Goal: Browse casually: Explore the website without a specific task or goal

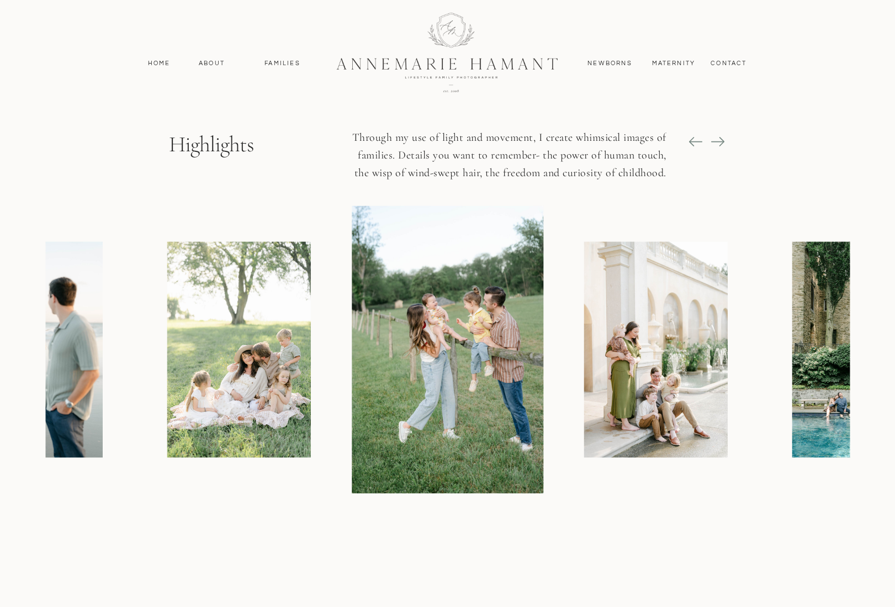
scroll to position [1278, 0]
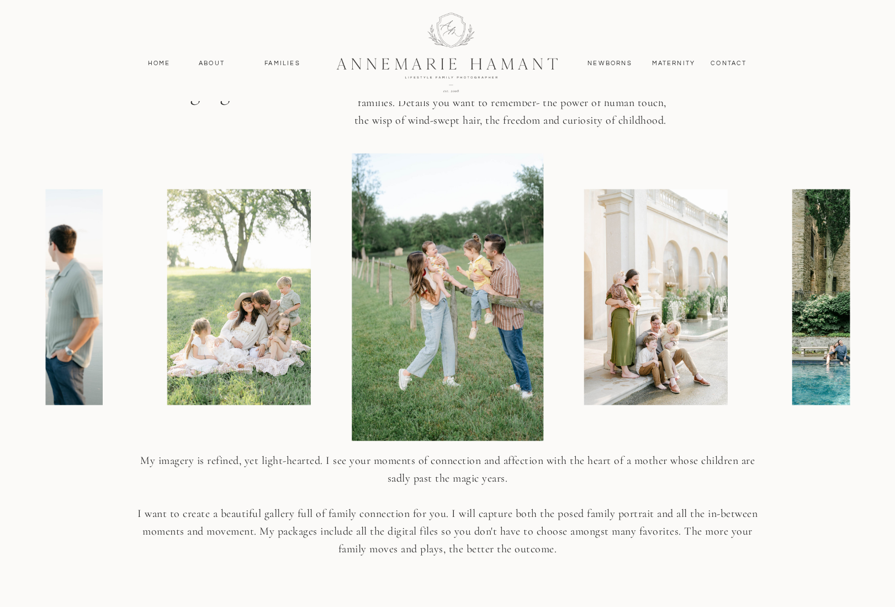
click at [408, 299] on img at bounding box center [448, 297] width 192 height 288
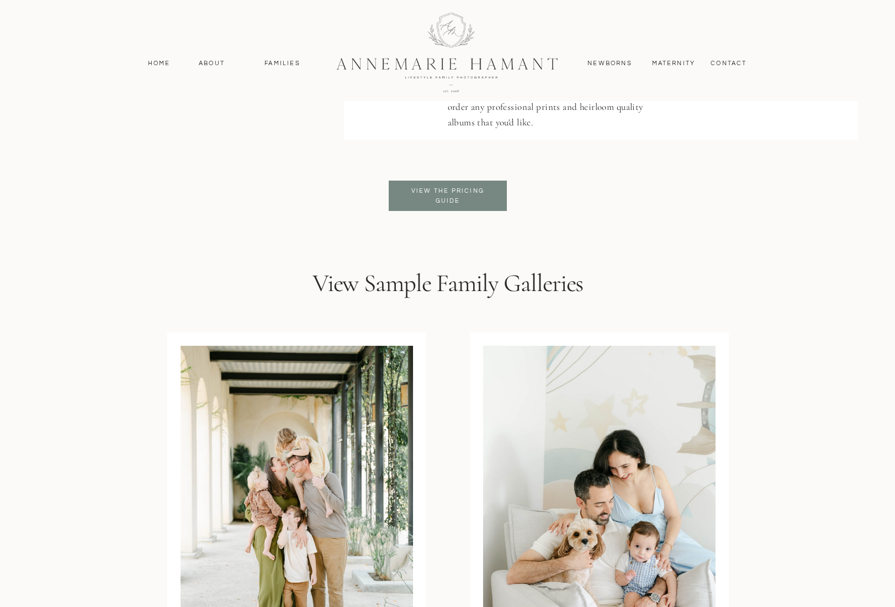
scroll to position [2905, 0]
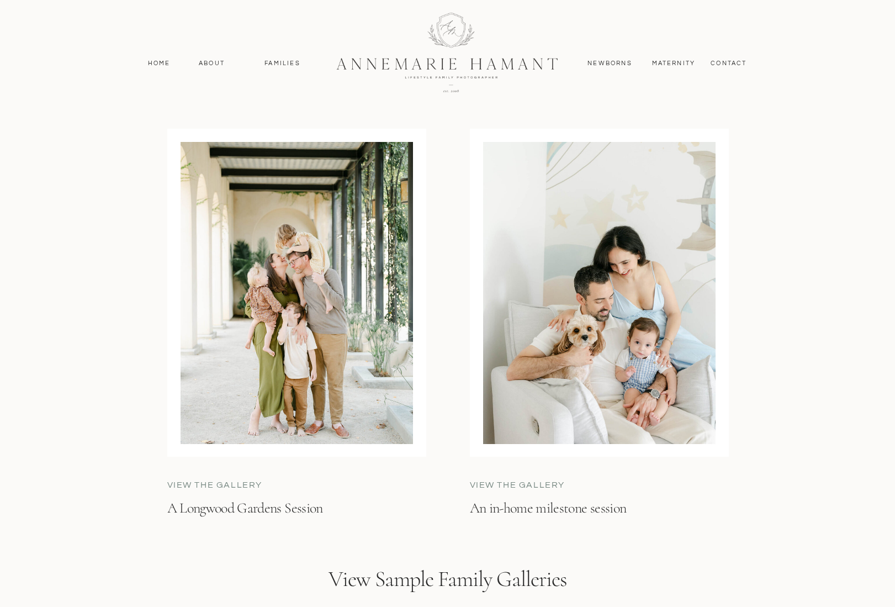
click at [226, 362] on div at bounding box center [297, 293] width 232 height 302
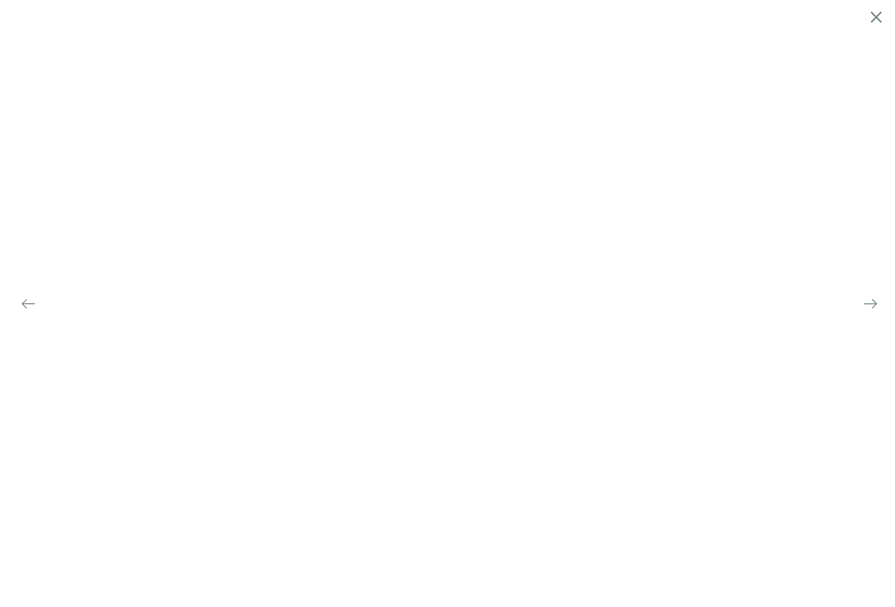
scroll to position [2805, 0]
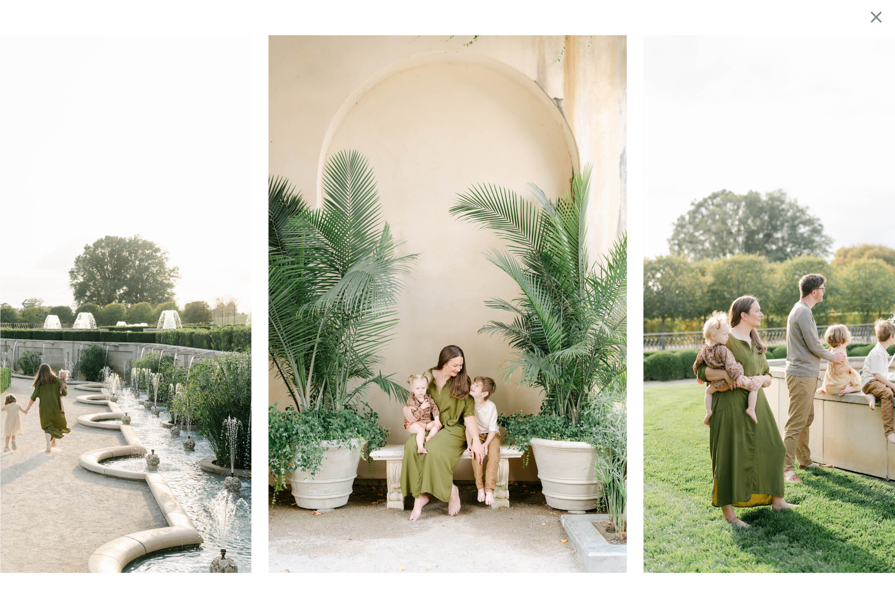
click at [868, 263] on img at bounding box center [822, 304] width 358 height 538
click at [886, 282] on img at bounding box center [822, 304] width 358 height 538
click at [643, 302] on img at bounding box center [822, 304] width 358 height 538
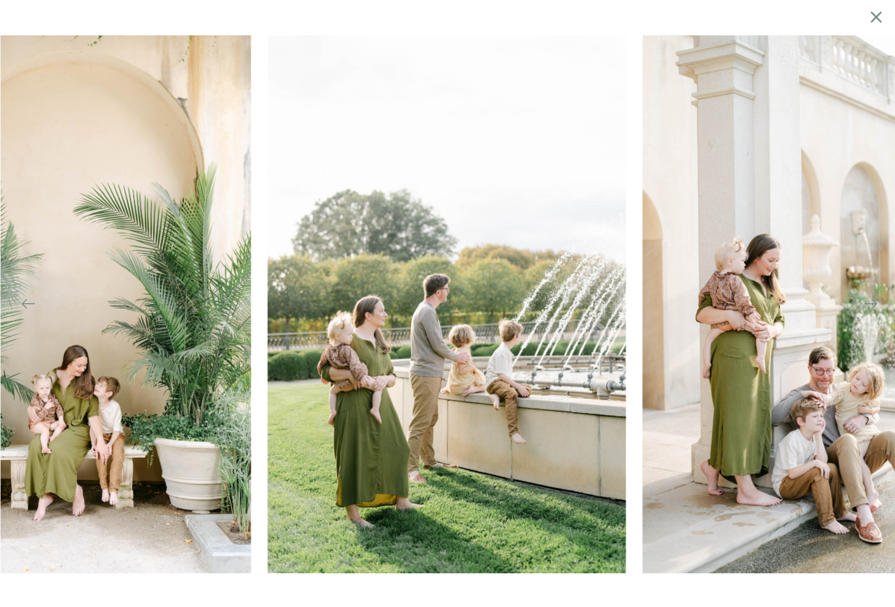
click at [643, 325] on img at bounding box center [822, 304] width 358 height 538
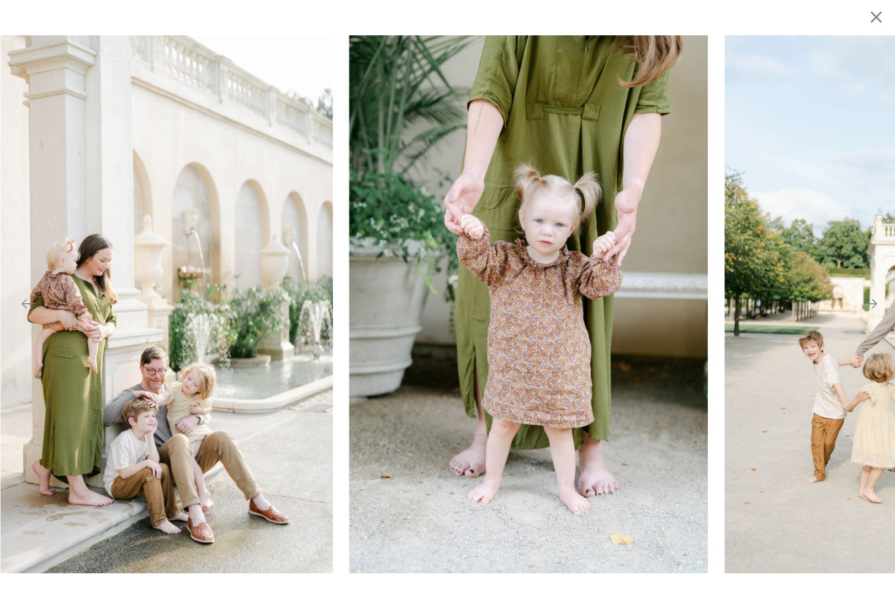
click at [406, 317] on img at bounding box center [528, 304] width 358 height 538
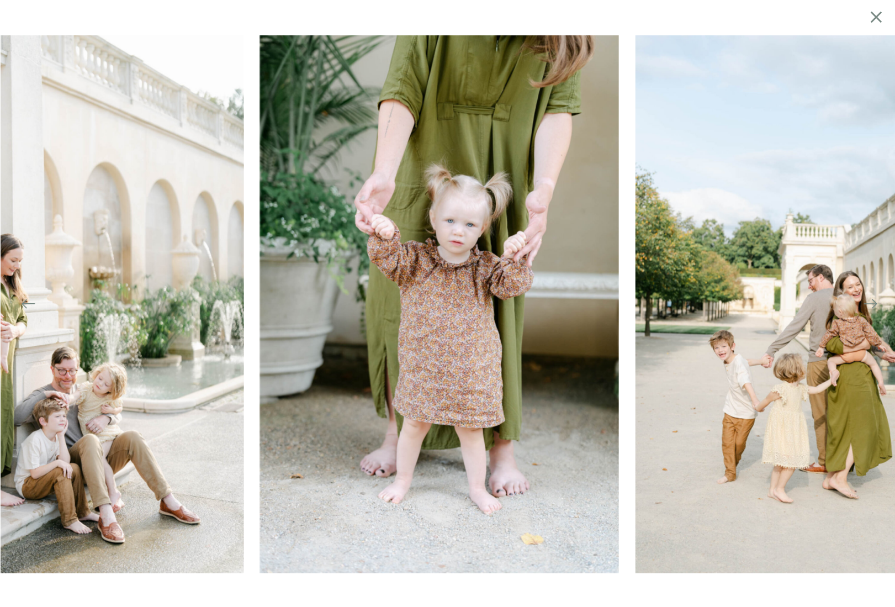
click at [635, 323] on img at bounding box center [814, 304] width 358 height 538
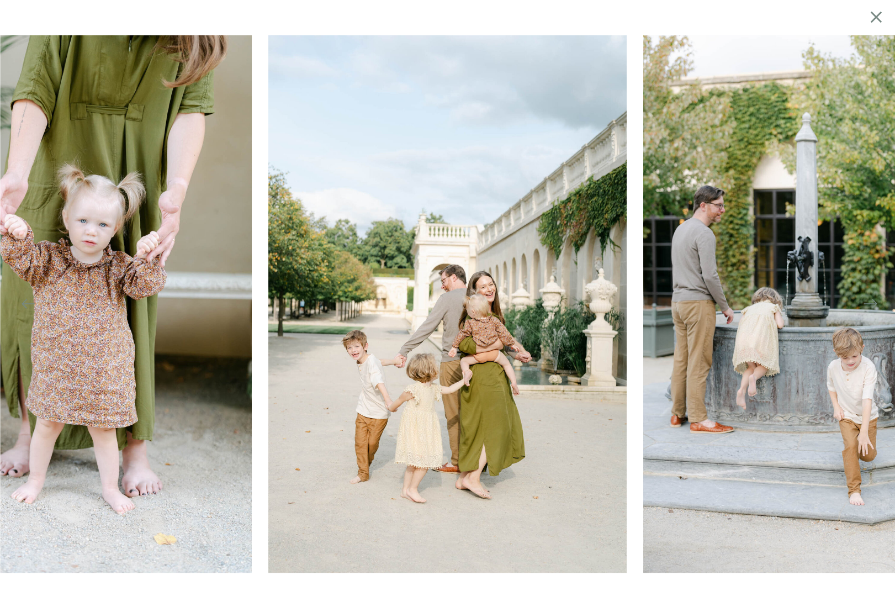
click at [643, 349] on img at bounding box center [822, 304] width 358 height 538
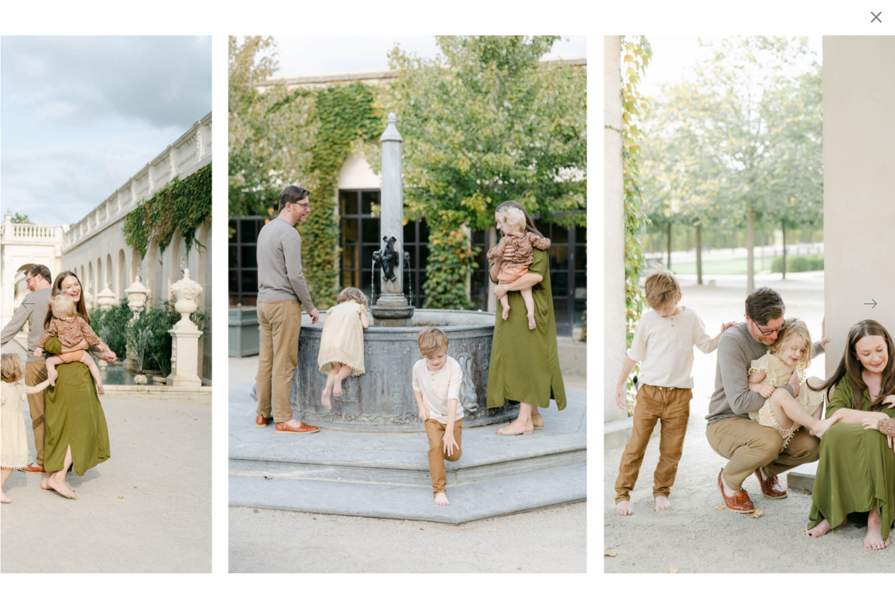
click at [603, 317] on img at bounding box center [782, 304] width 358 height 538
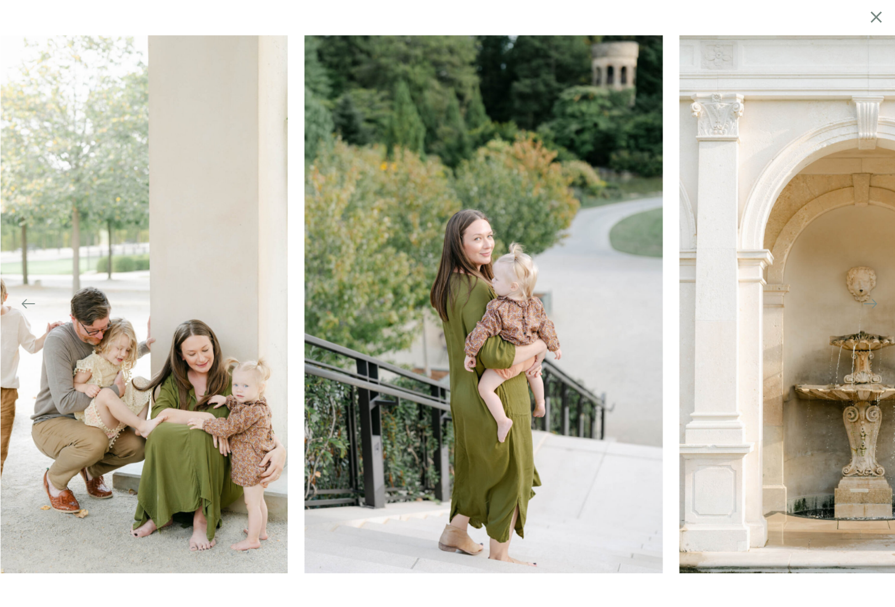
click at [330, 307] on img at bounding box center [483, 304] width 358 height 538
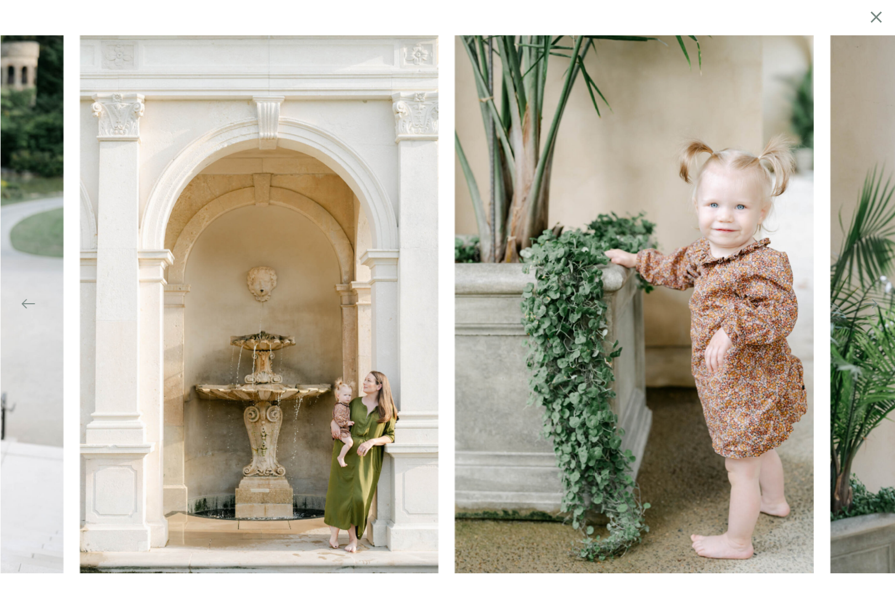
click at [455, 290] on img at bounding box center [634, 304] width 358 height 538
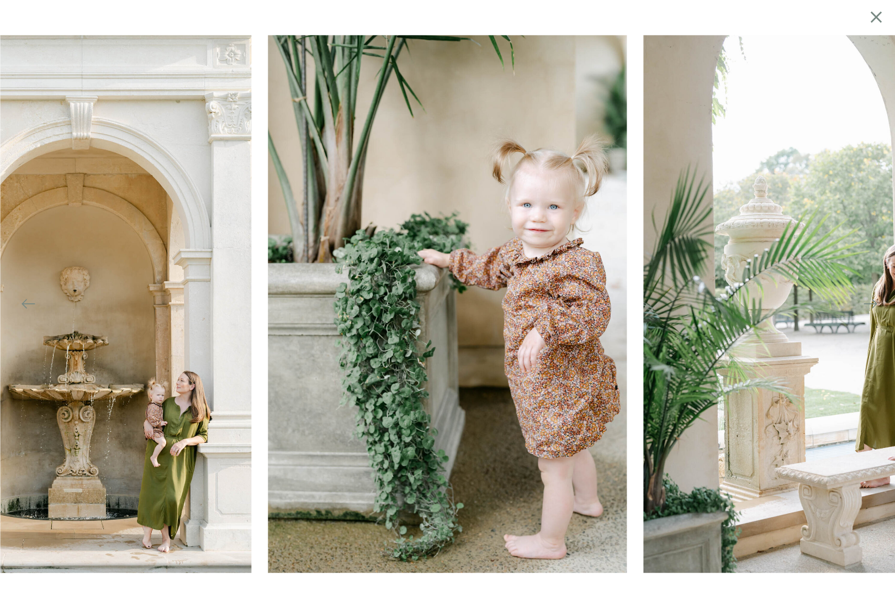
click at [643, 279] on img at bounding box center [822, 304] width 358 height 538
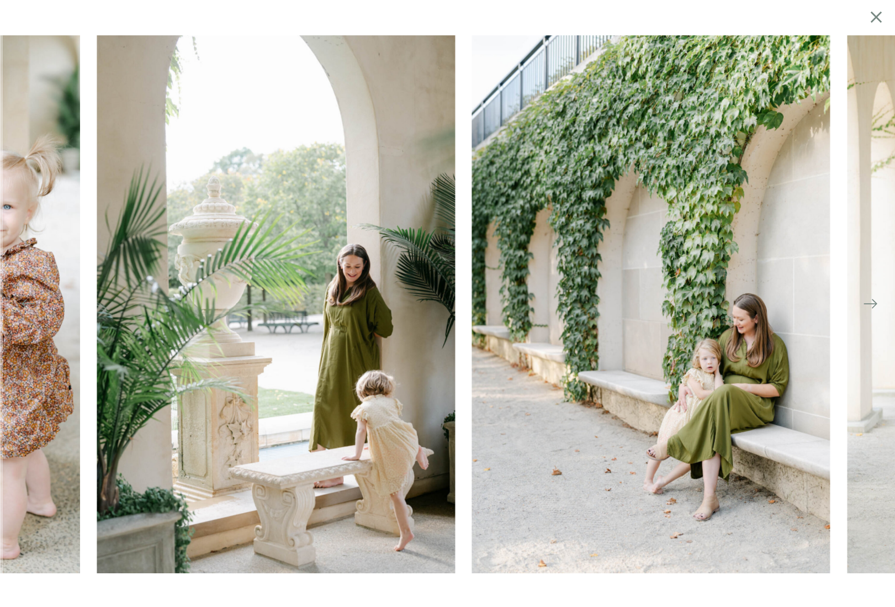
click at [472, 301] on img at bounding box center [651, 304] width 358 height 538
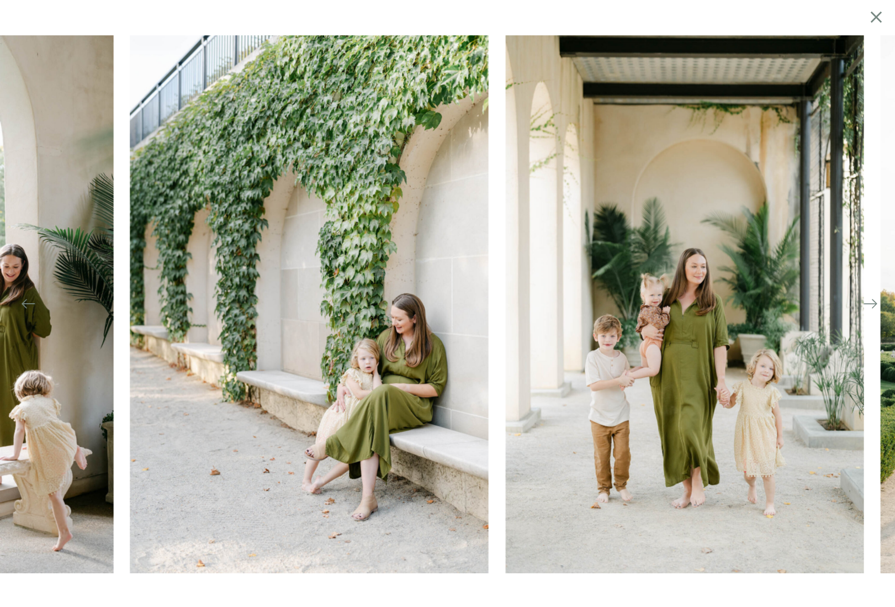
click at [505, 301] on img at bounding box center [684, 304] width 358 height 538
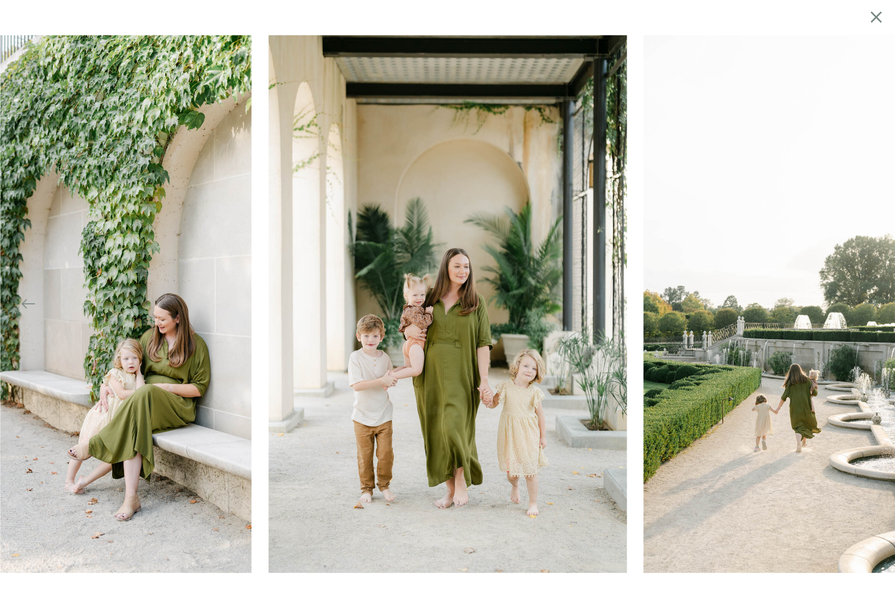
click at [268, 306] on img at bounding box center [447, 304] width 358 height 538
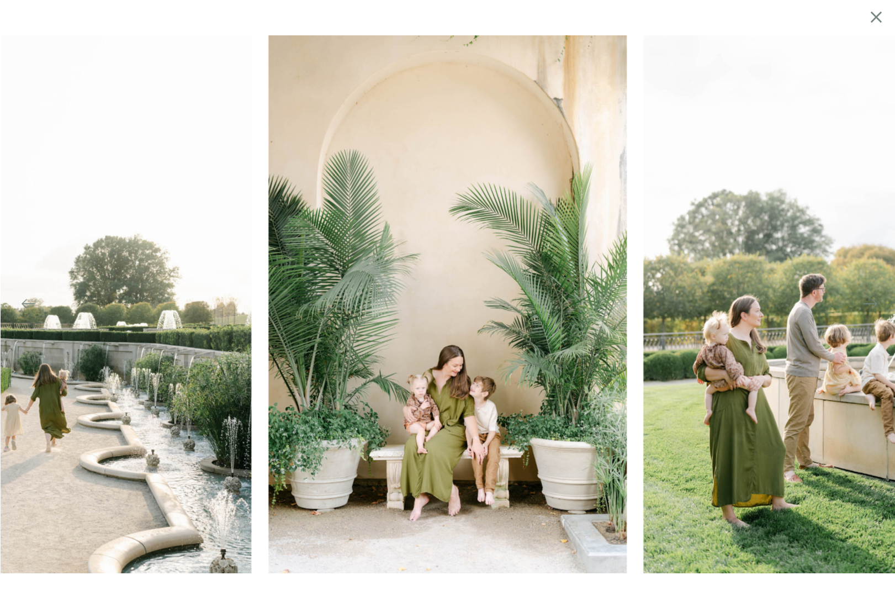
click at [361, 298] on img at bounding box center [447, 304] width 358 height 538
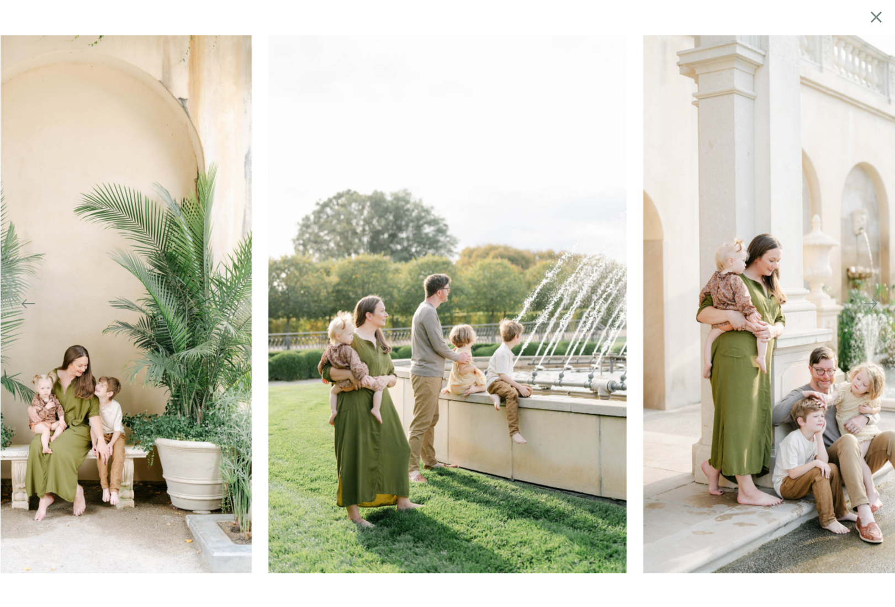
click at [421, 297] on img at bounding box center [447, 304] width 358 height 538
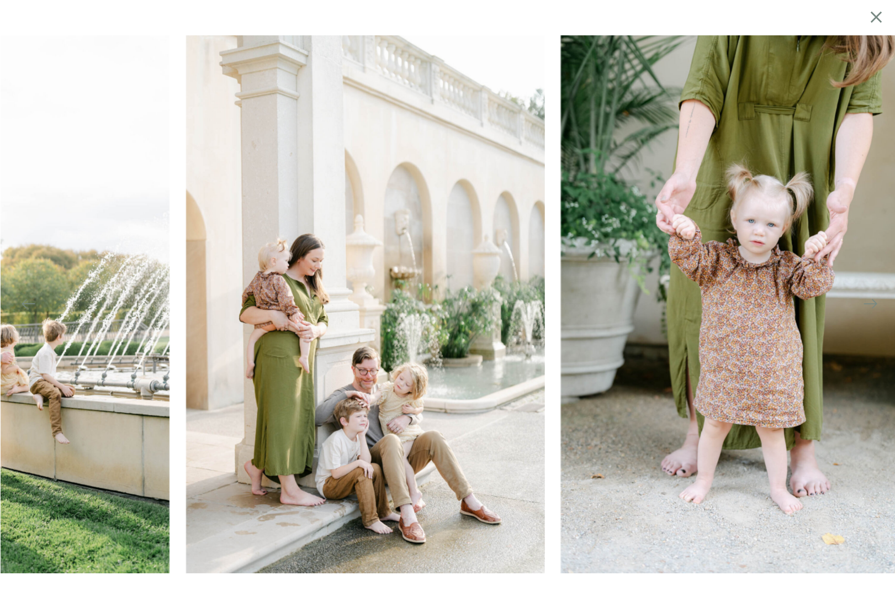
click at [561, 311] on img at bounding box center [740, 304] width 358 height 538
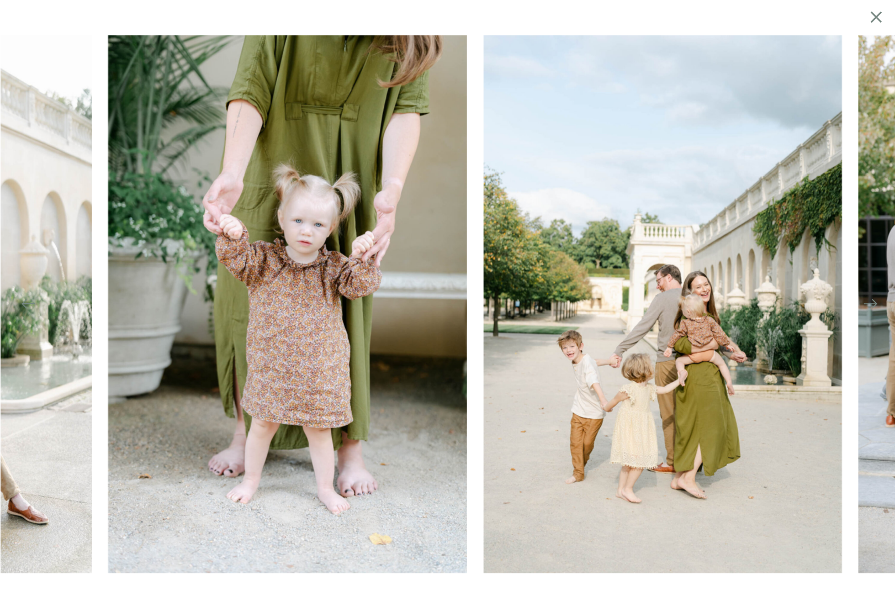
click at [484, 314] on img at bounding box center [663, 304] width 358 height 538
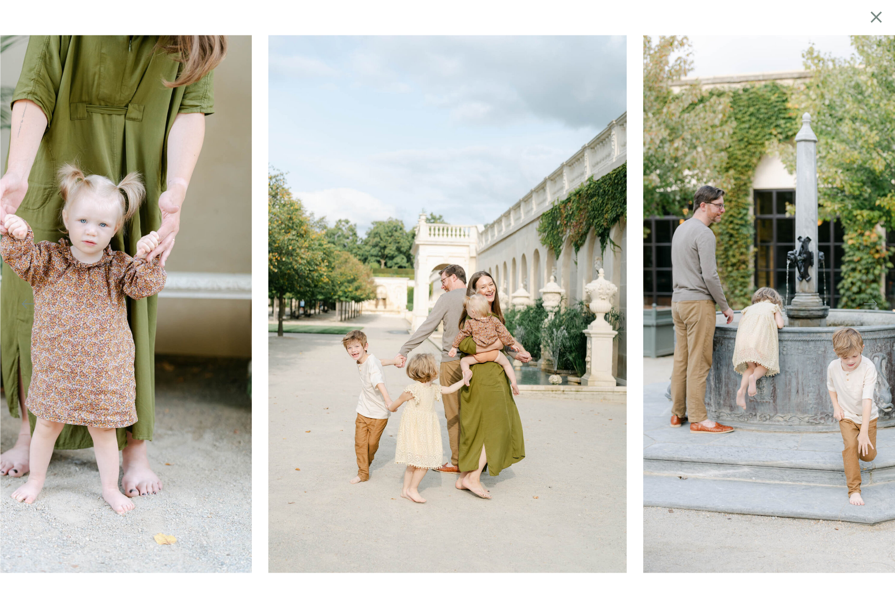
scroll to position [3083, 0]
click at [875, 13] on icon at bounding box center [875, 17] width 19 height 22
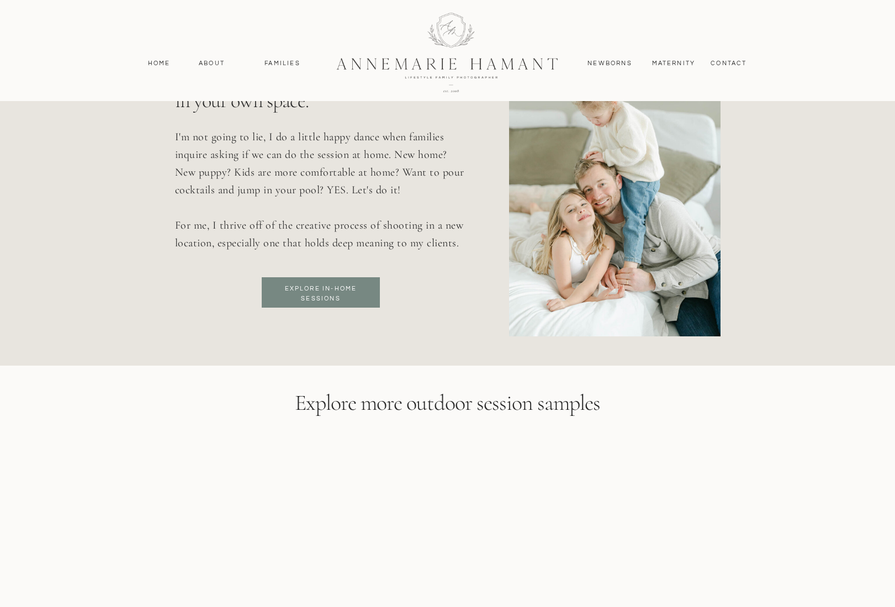
scroll to position [4445, 0]
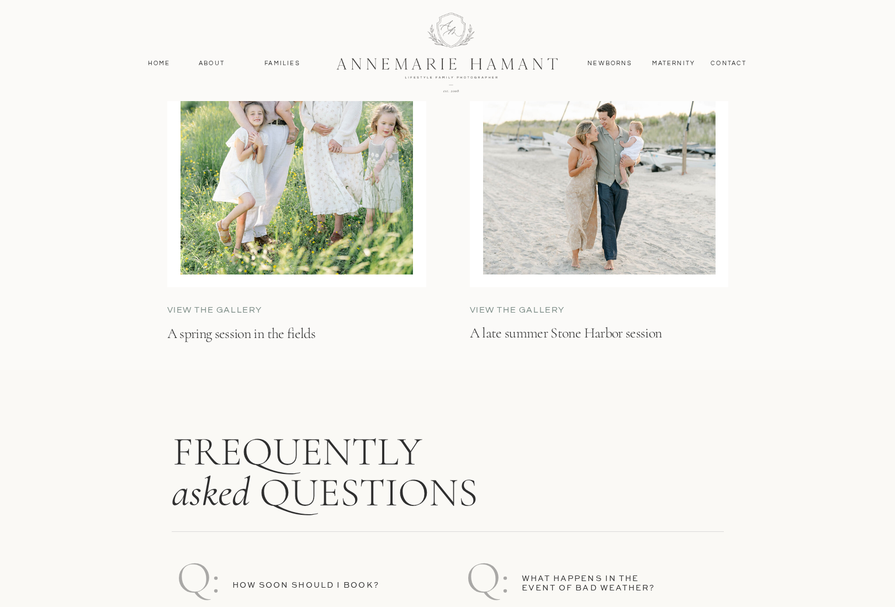
click at [598, 153] on div at bounding box center [599, 123] width 232 height 302
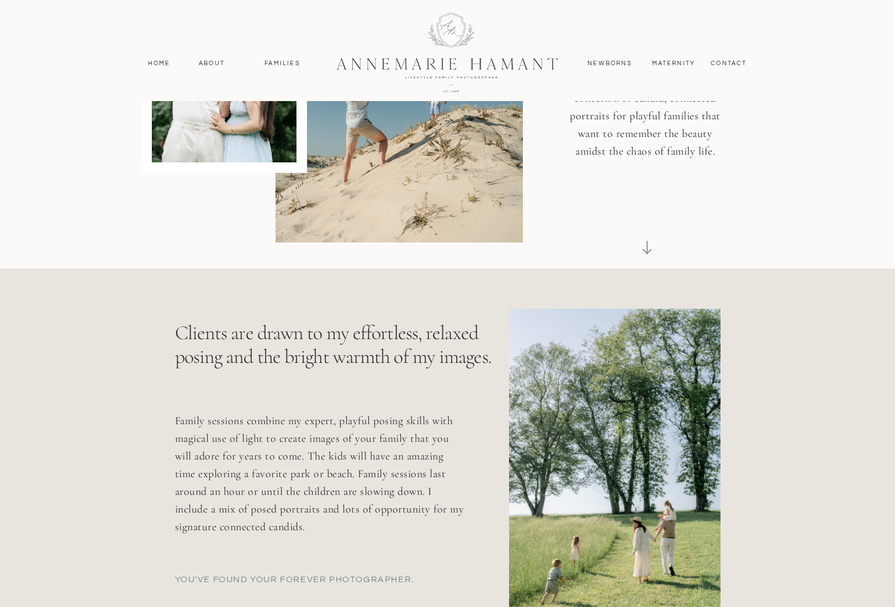
scroll to position [0, 0]
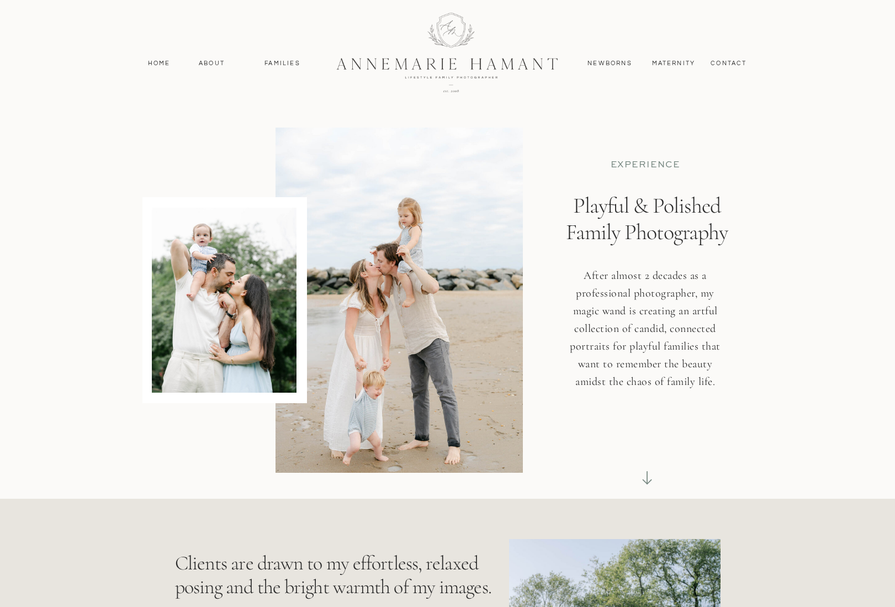
scroll to position [2905, 0]
